Goal: Transaction & Acquisition: Download file/media

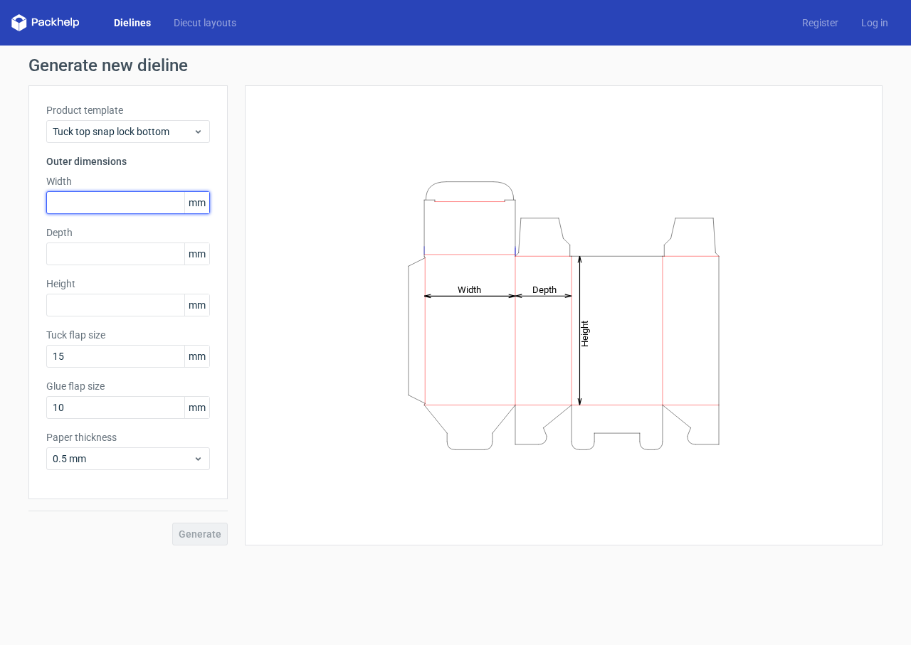
click at [72, 203] on input "text" at bounding box center [128, 202] width 164 height 23
type input "35"
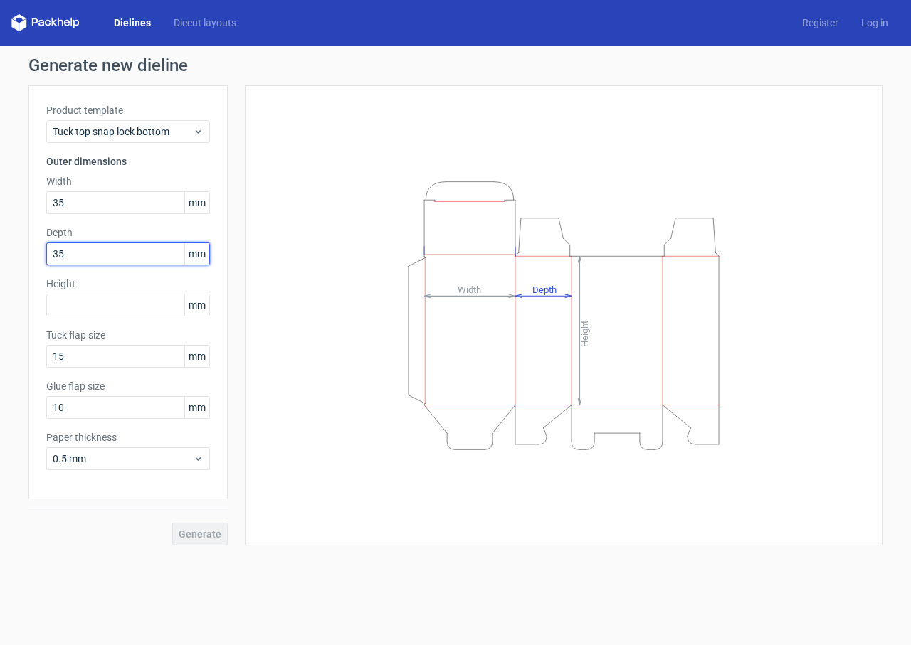
type input "35"
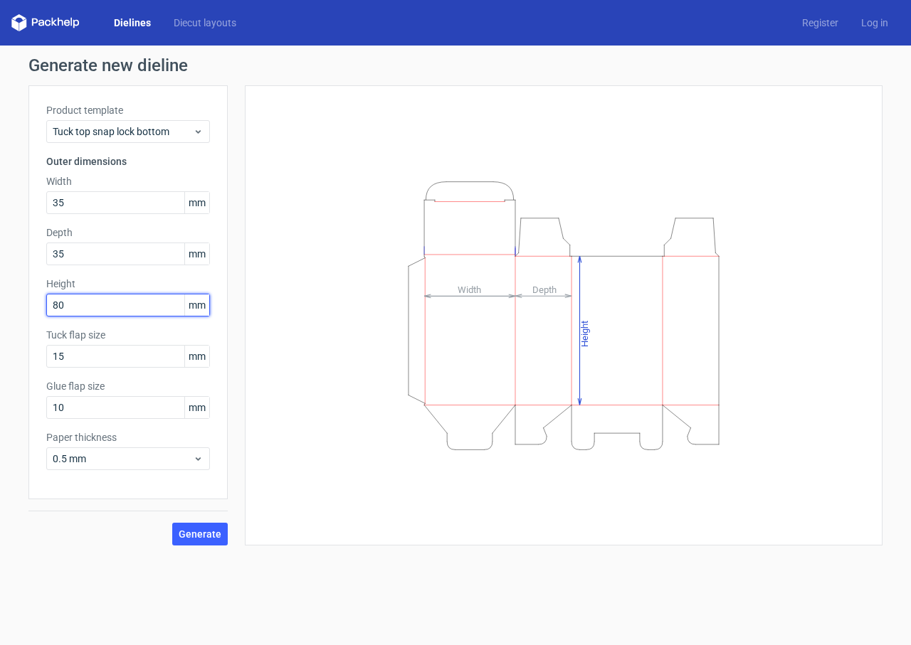
type input "80"
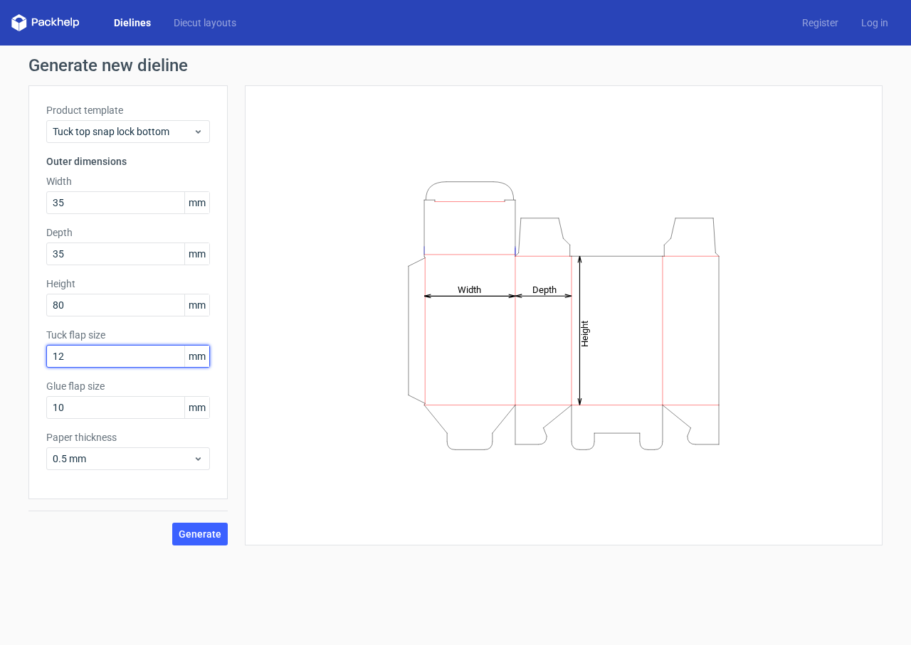
type input "12"
click at [196, 533] on span "Generate" at bounding box center [200, 534] width 43 height 10
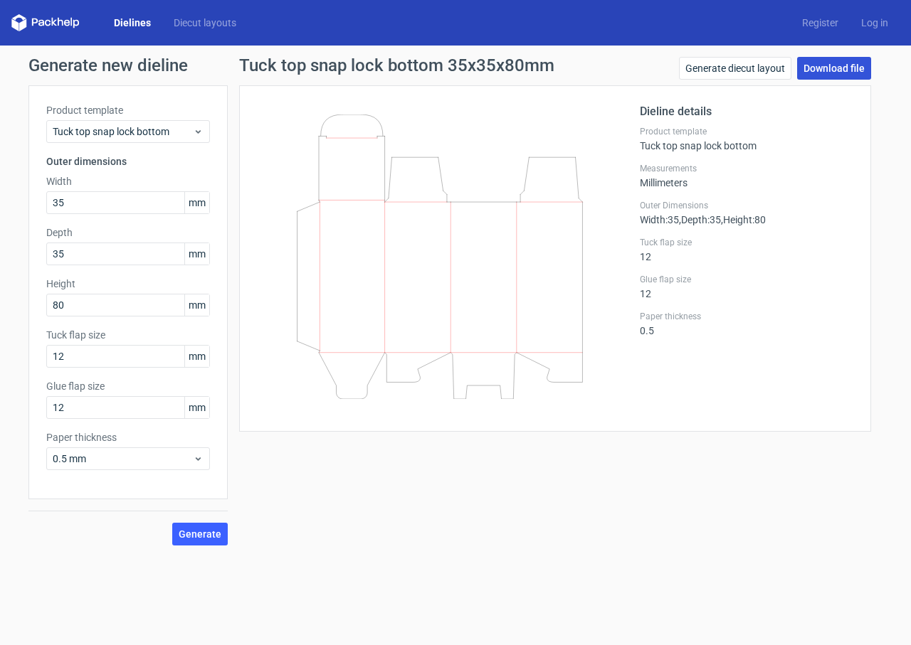
click at [801, 65] on link "Download file" at bounding box center [834, 68] width 74 height 23
click at [204, 134] on div "Tuck top snap lock bottom" at bounding box center [128, 131] width 164 height 23
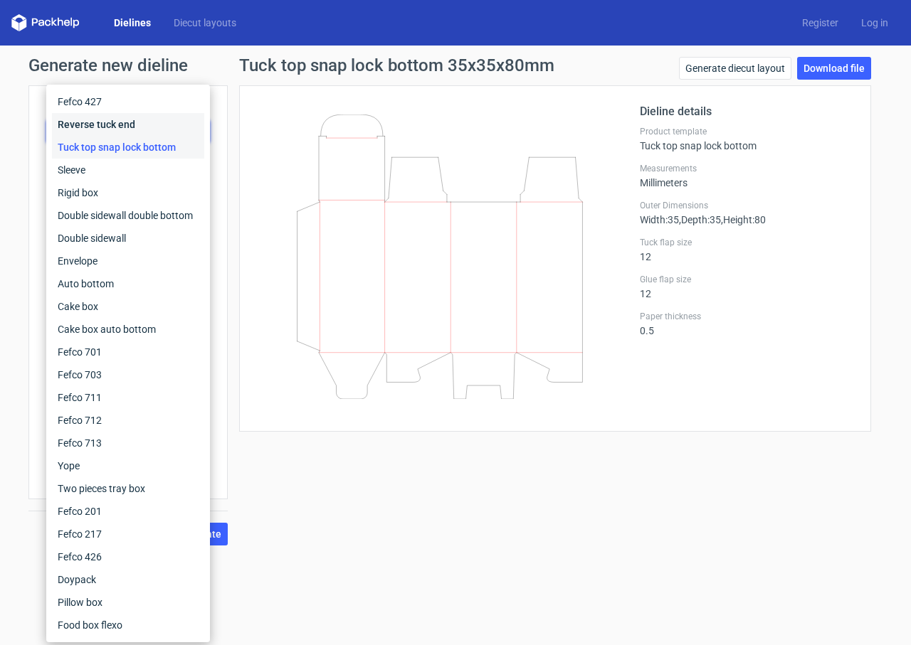
click at [144, 118] on div "Reverse tuck end" at bounding box center [128, 124] width 152 height 23
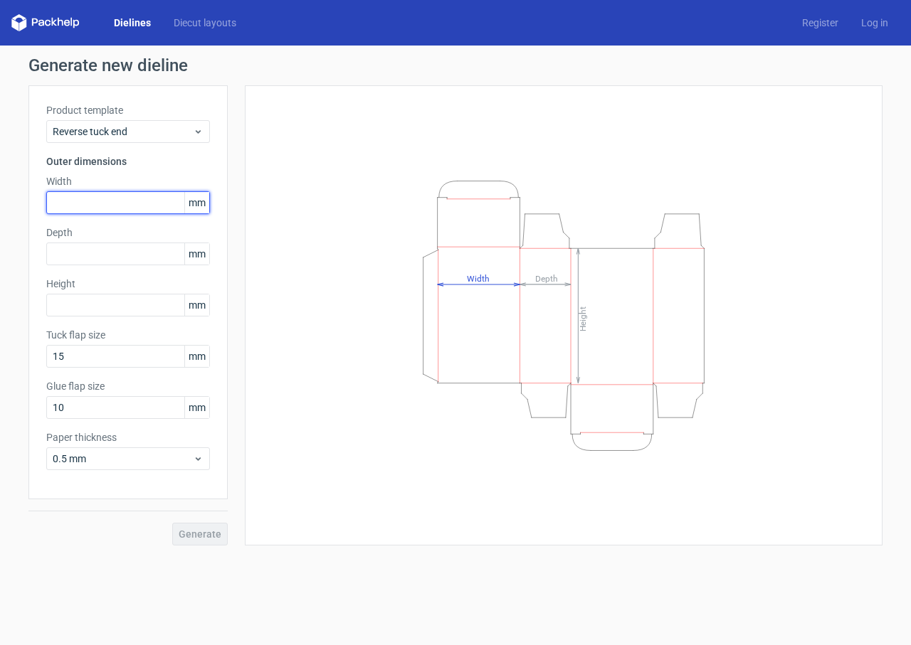
click at [125, 203] on input "text" at bounding box center [128, 202] width 164 height 23
type input "35"
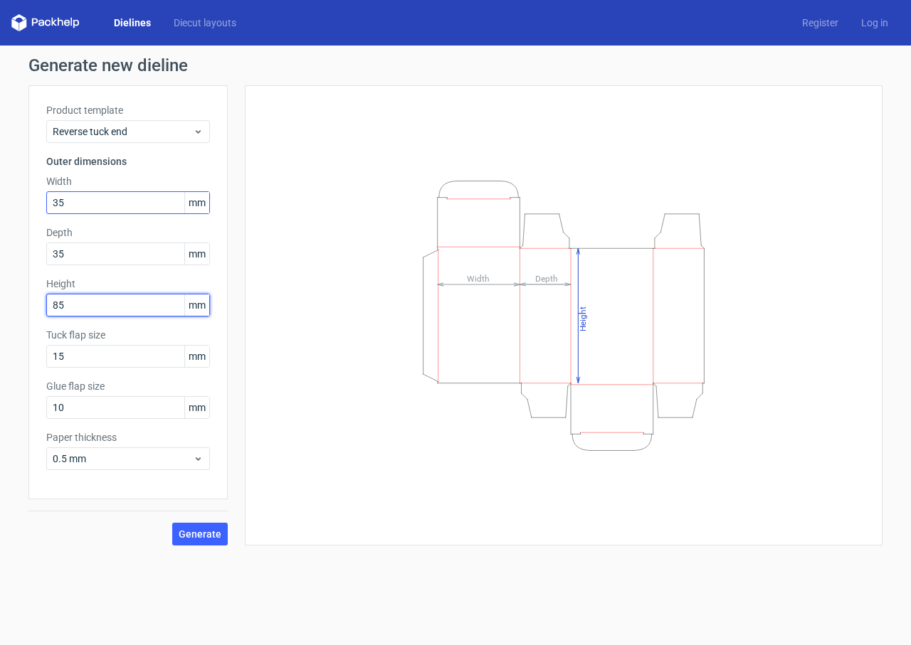
type input "85"
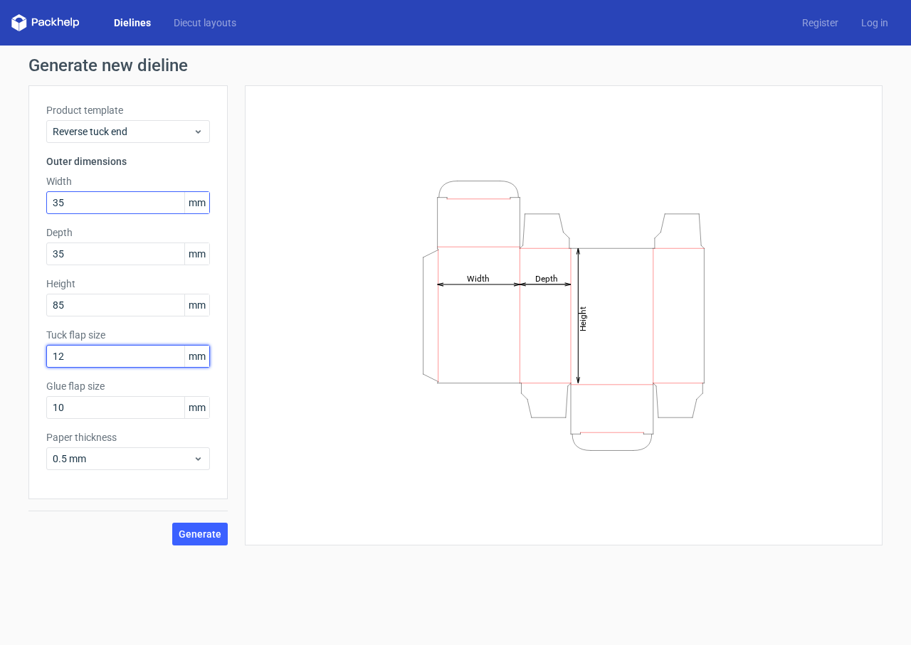
type input "12"
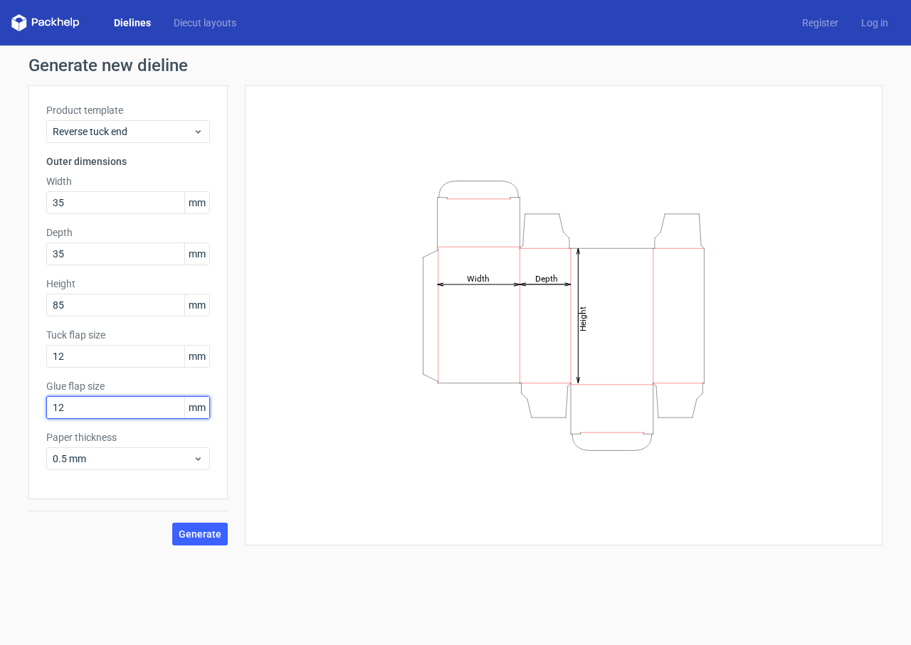
type input "12"
click at [172, 523] on button "Generate" at bounding box center [199, 534] width 55 height 23
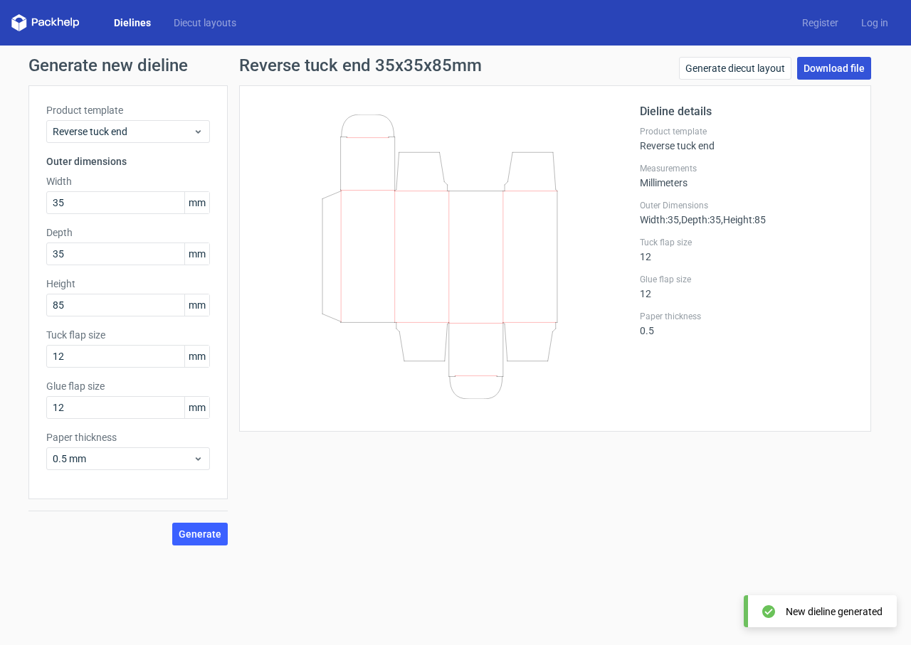
click at [820, 61] on link "Download file" at bounding box center [834, 68] width 74 height 23
